Goal: Book appointment/travel/reservation

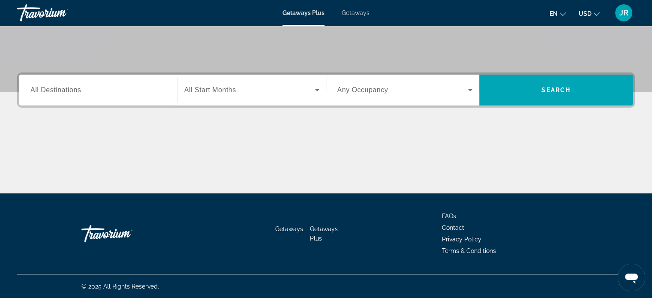
scroll to position [79, 0]
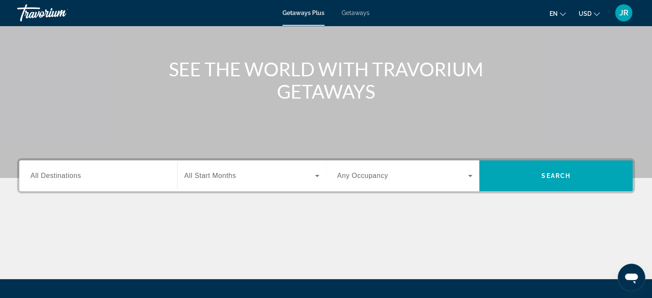
click at [90, 172] on input "Destination All Destinations" at bounding box center [97, 176] width 135 height 10
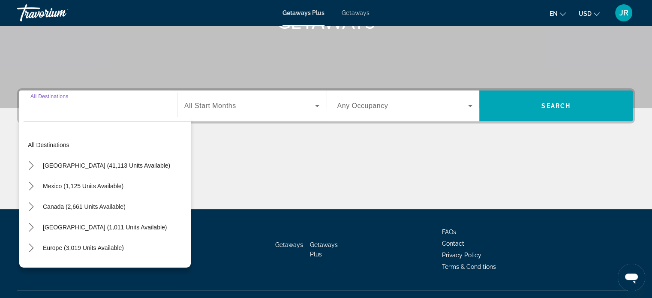
scroll to position [165, 0]
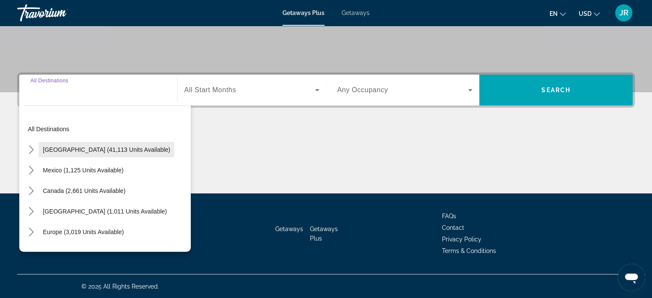
click at [81, 148] on span "[GEOGRAPHIC_DATA] (41,113 units available)" at bounding box center [106, 149] width 127 height 7
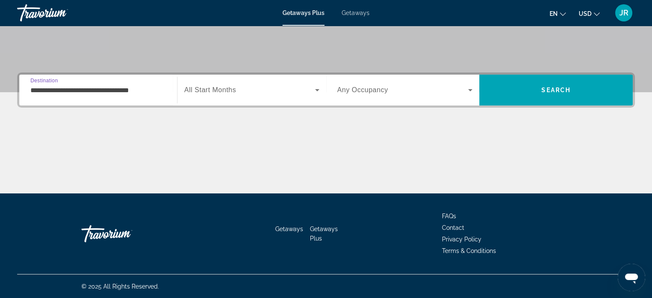
click at [111, 91] on input "**********" at bounding box center [97, 90] width 135 height 10
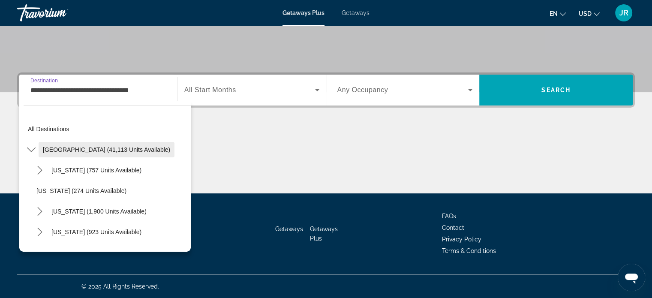
scroll to position [86, 0]
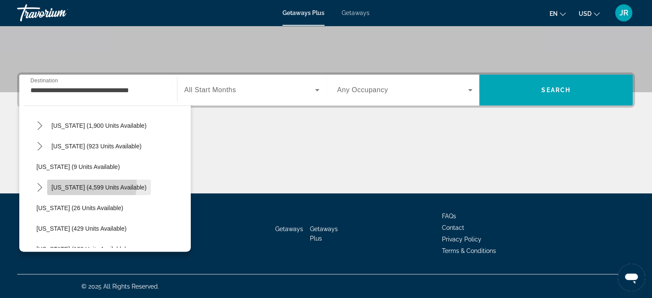
click at [75, 183] on span "Select destination: Florida (4,599 units available)" at bounding box center [99, 187] width 104 height 21
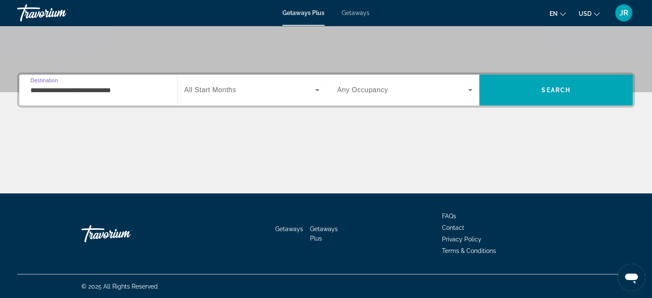
click at [99, 89] on input "**********" at bounding box center [97, 90] width 135 height 10
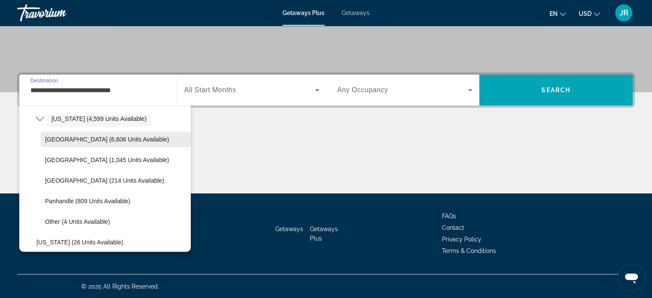
scroll to position [135, 0]
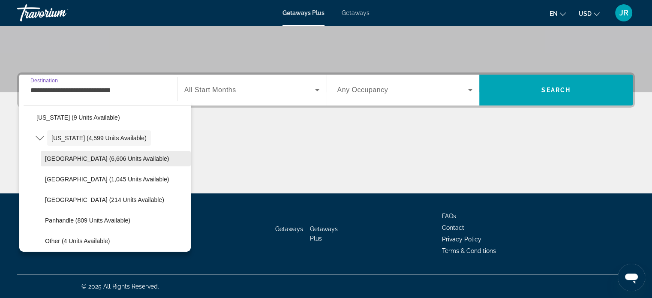
click at [82, 153] on span "Select destination: Orlando & Disney Area (6,606 units available)" at bounding box center [116, 158] width 150 height 21
type input "**********"
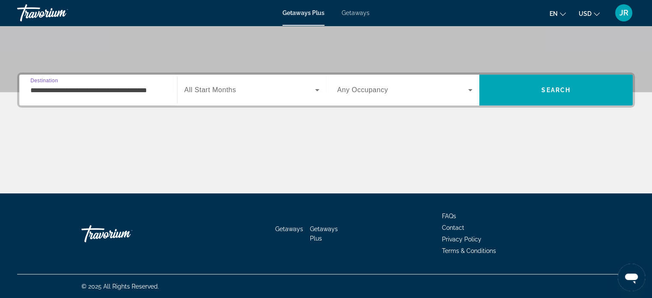
click at [316, 85] on icon "Search widget" at bounding box center [317, 90] width 10 height 10
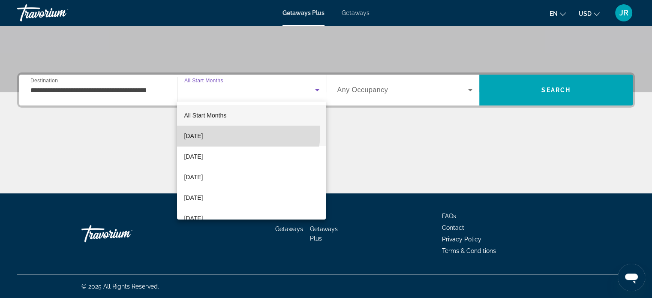
click at [203, 132] on span "[DATE]" at bounding box center [193, 136] width 19 height 10
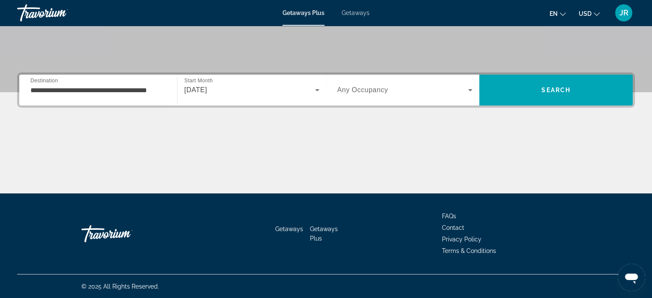
click at [383, 82] on div "Search widget" at bounding box center [404, 90] width 135 height 24
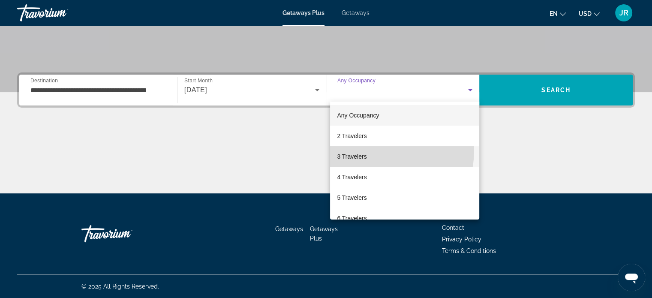
click at [368, 150] on mat-option "3 Travelers" at bounding box center [404, 156] width 149 height 21
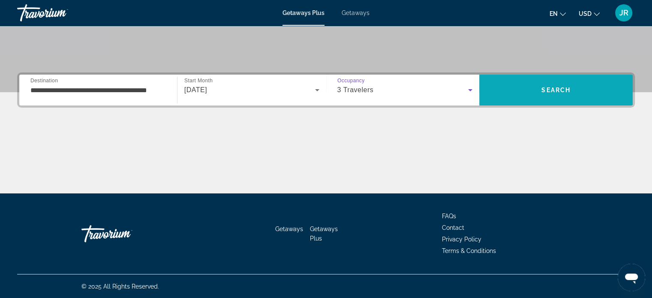
click at [524, 82] on span "Search" at bounding box center [555, 90] width 153 height 21
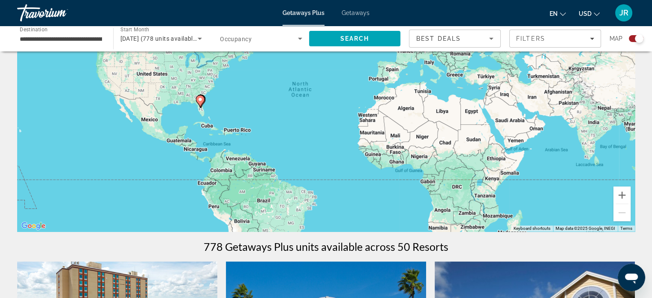
scroll to position [86, 0]
click at [580, 34] on span "Filters" at bounding box center [554, 38] width 91 height 21
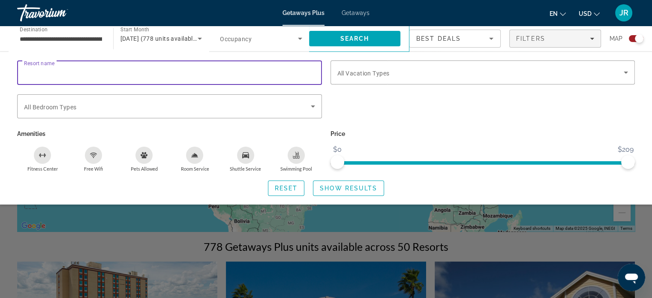
click at [104, 72] on input "Resort name" at bounding box center [169, 73] width 291 height 10
type input "********"
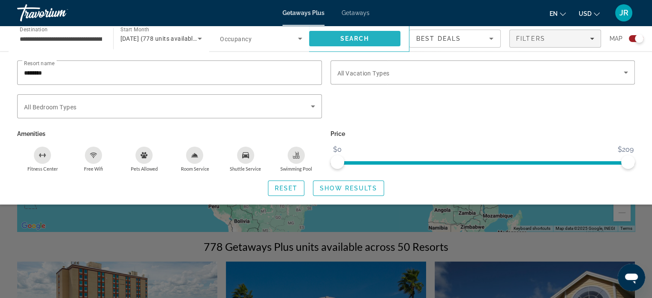
click at [359, 39] on span "Search" at bounding box center [354, 38] width 29 height 7
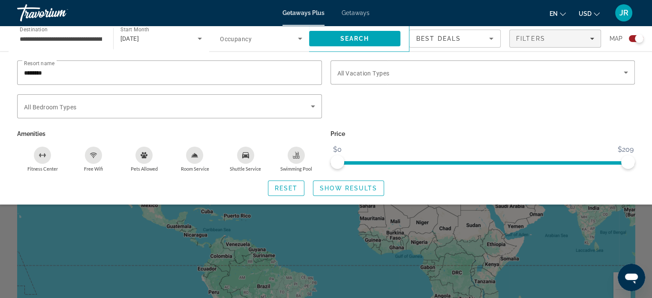
click at [0, 233] on div "Search widget" at bounding box center [326, 213] width 652 height 169
